Goal: Check status: Check status

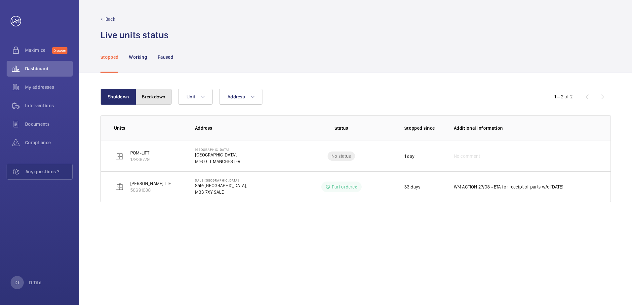
click at [142, 93] on button "Breakdown" at bounding box center [154, 97] width 36 height 16
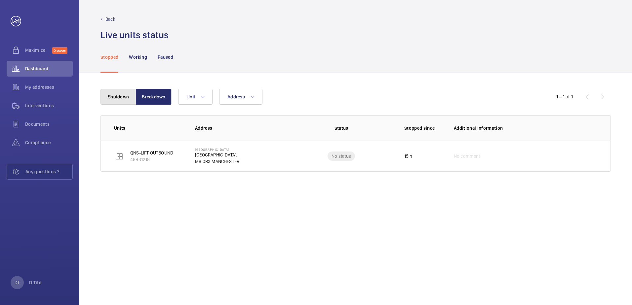
click at [118, 99] on button "Shutdown" at bounding box center [118, 97] width 36 height 16
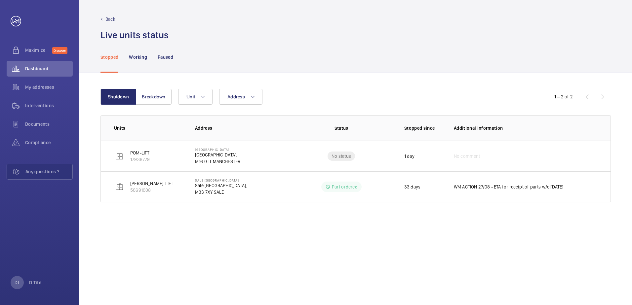
click at [168, 105] on wm-front-table "Shutdown Breakdown Address Unit 1 – 2 of 2 Units Address Status Stopped since A…" at bounding box center [355, 146] width 510 height 114
click at [165, 100] on button "Breakdown" at bounding box center [154, 97] width 36 height 16
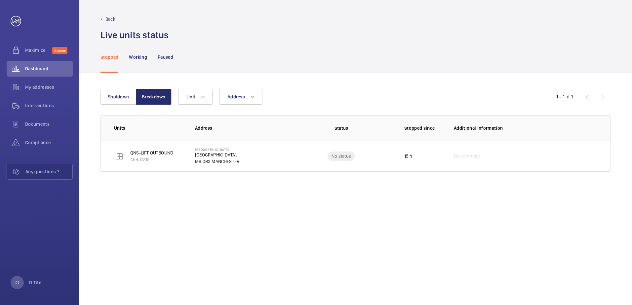
click at [117, 106] on wm-front-table "Shutdown Breakdown Address Unit 1 – 1 of 1 Units Address Status Stopped since A…" at bounding box center [355, 130] width 510 height 83
click at [118, 99] on button "Shutdown" at bounding box center [118, 97] width 36 height 16
